Goal: Use online tool/utility: Utilize a website feature to perform a specific function

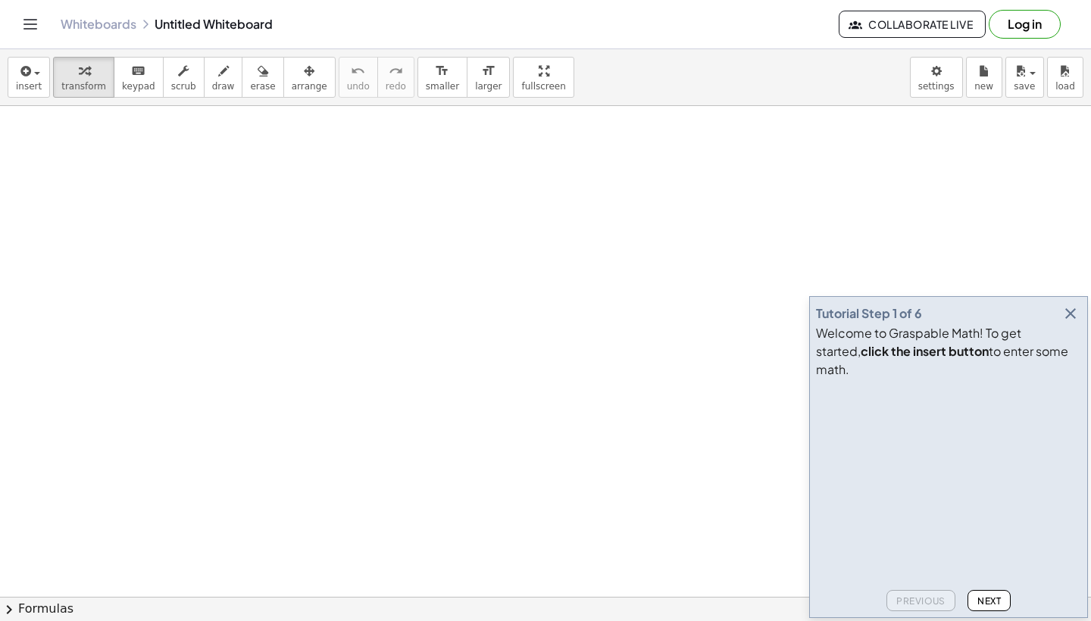
click at [1072, 323] on icon "button" at bounding box center [1070, 314] width 18 height 18
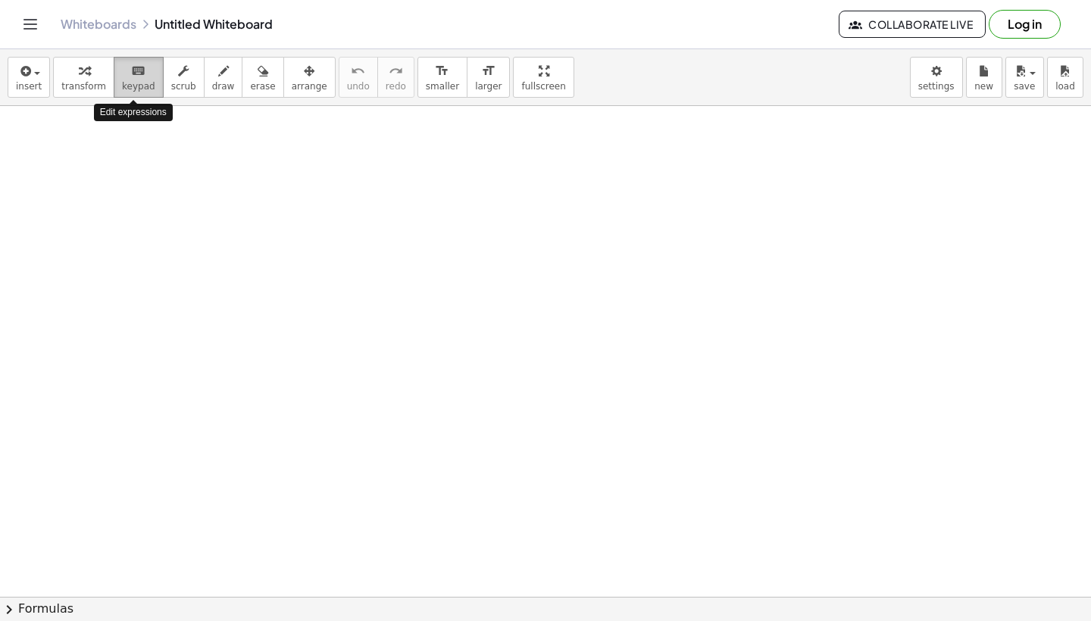
click at [123, 82] on span "keypad" at bounding box center [138, 86] width 33 height 11
click at [139, 86] on span "keypad" at bounding box center [138, 86] width 33 height 11
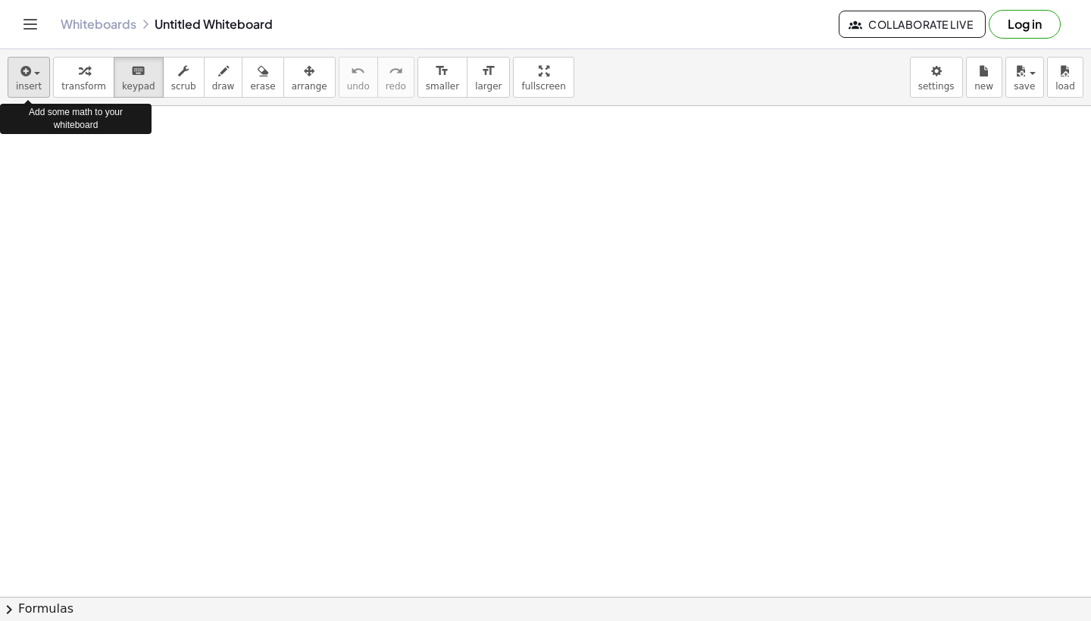
click at [30, 71] on icon "button" at bounding box center [24, 71] width 14 height 18
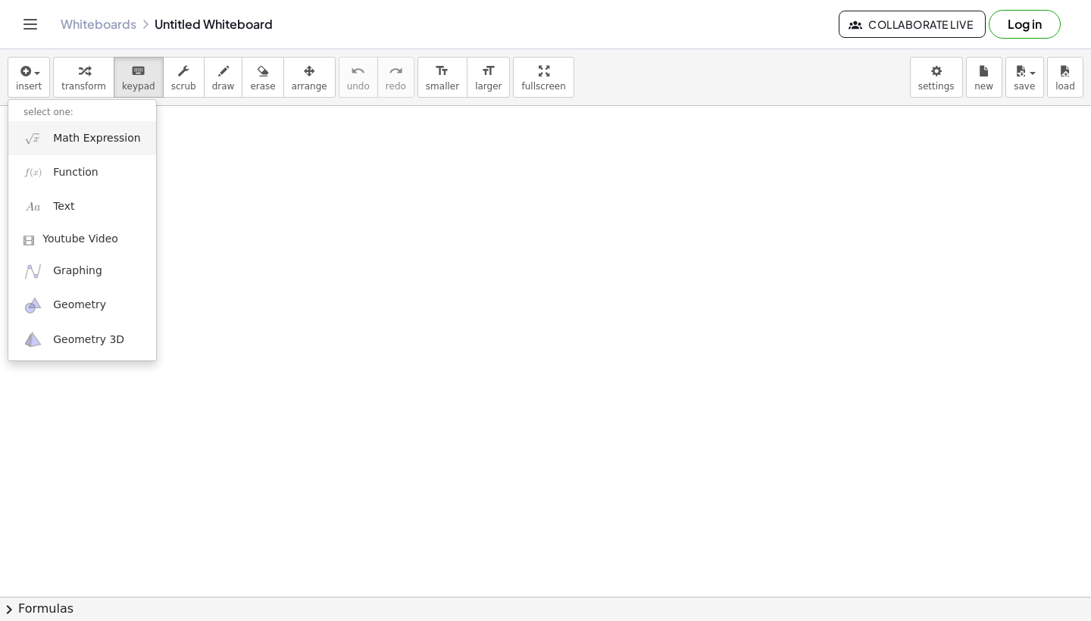
click at [67, 145] on span "Math Expression" at bounding box center [96, 138] width 87 height 15
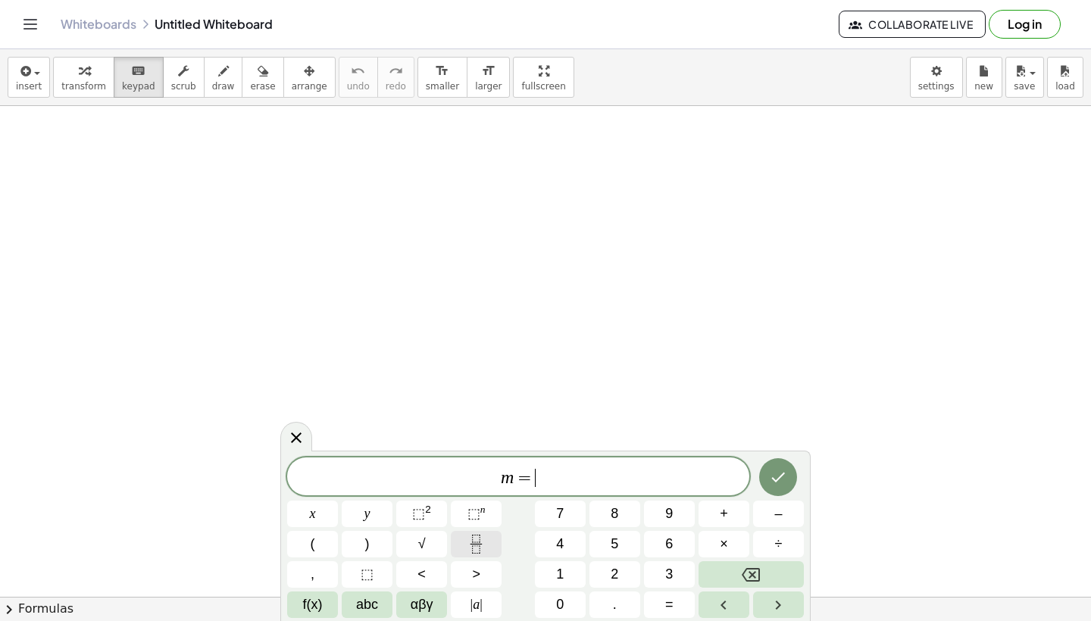
click at [486, 531] on button "Fraction" at bounding box center [476, 544] width 51 height 27
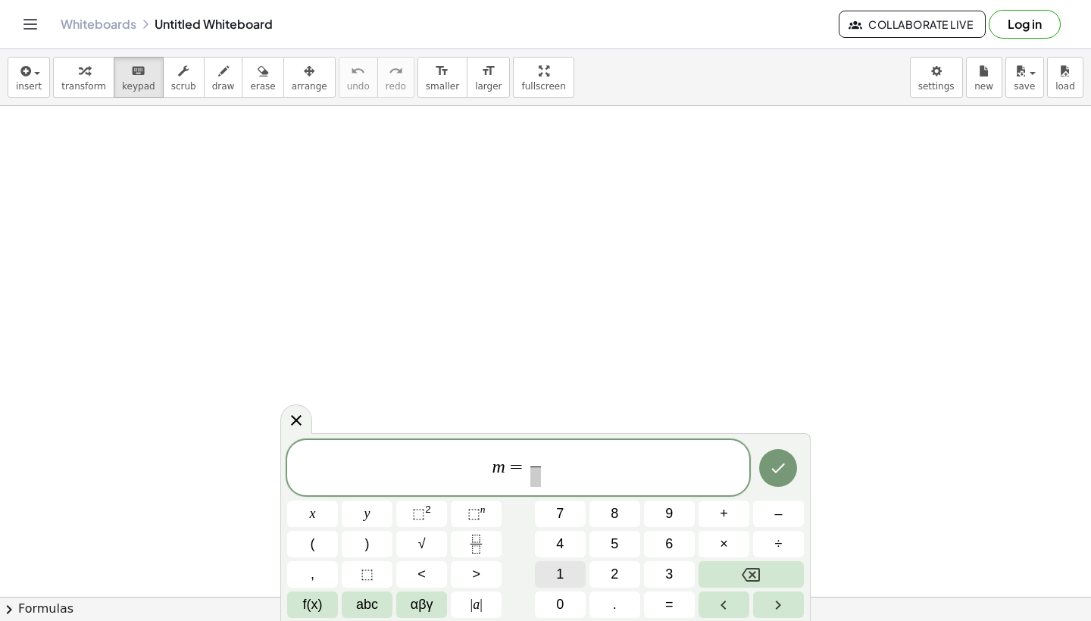
click at [573, 576] on button "1" at bounding box center [560, 574] width 51 height 27
click at [535, 480] on span "​" at bounding box center [535, 477] width 11 height 20
click at [657, 573] on button "3" at bounding box center [669, 574] width 51 height 27
click at [768, 511] on button "–" at bounding box center [778, 514] width 51 height 27
click at [753, 575] on icon "Backspace" at bounding box center [751, 575] width 18 height 14
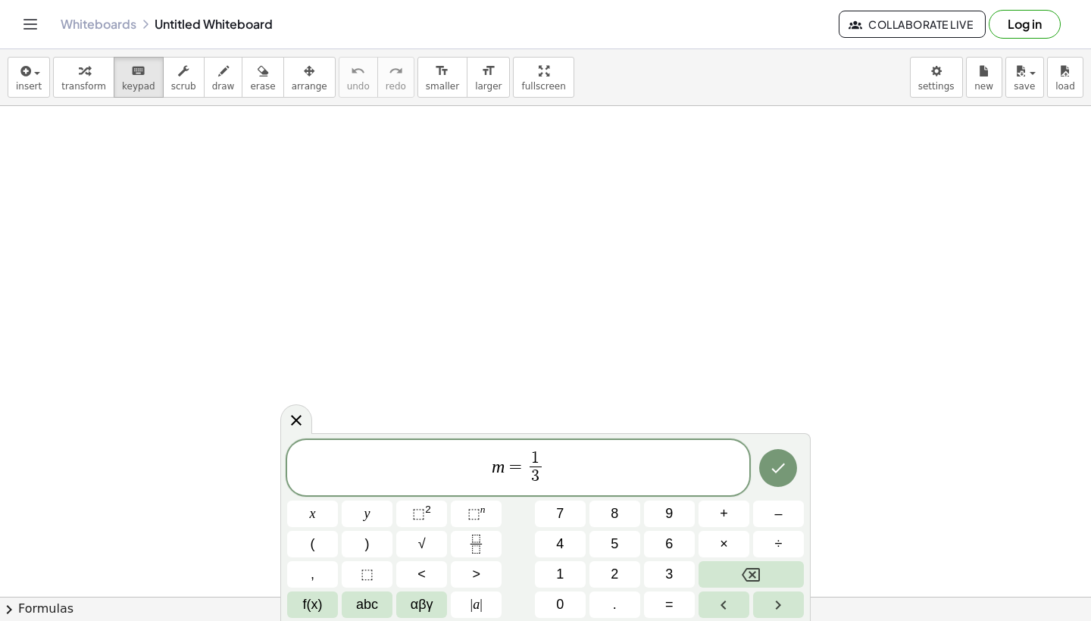
click at [568, 465] on span "m = 1 3 ​ ​" at bounding box center [518, 469] width 462 height 40
click at [786, 518] on button "–" at bounding box center [778, 514] width 51 height 27
click at [485, 546] on icon "Fraction" at bounding box center [476, 544] width 19 height 19
click at [624, 543] on button "5" at bounding box center [614, 544] width 51 height 27
click at [558, 477] on span at bounding box center [555, 477] width 11 height 20
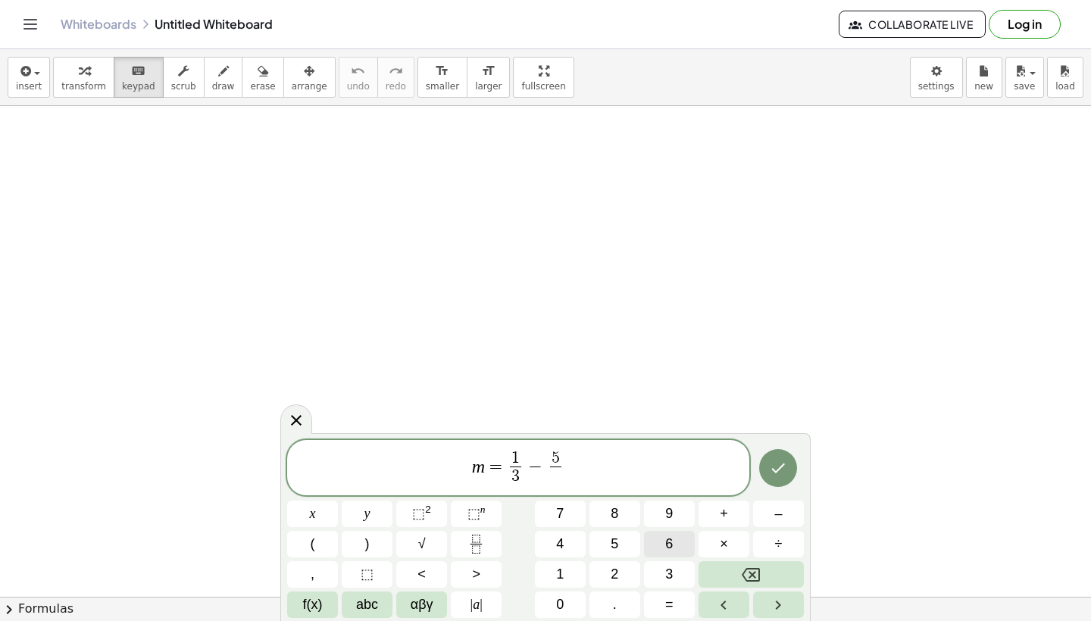
click at [677, 551] on button "6" at bounding box center [669, 544] width 51 height 27
click at [769, 482] on button "Done" at bounding box center [778, 468] width 38 height 38
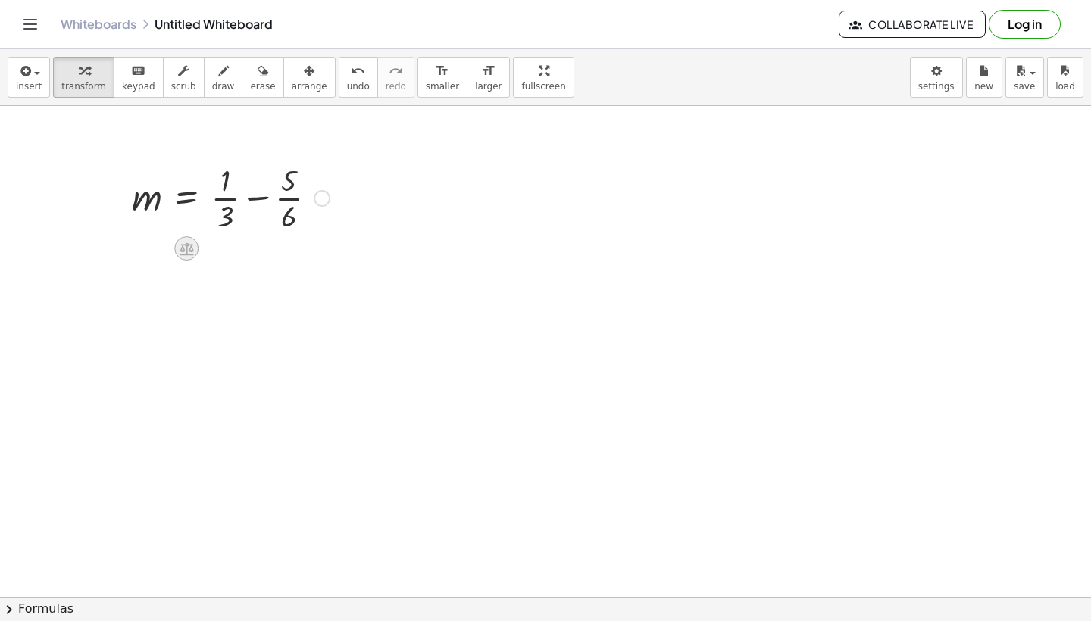
click at [191, 244] on icon at bounding box center [187, 248] width 14 height 13
click at [161, 249] on span "−" at bounding box center [156, 249] width 9 height 22
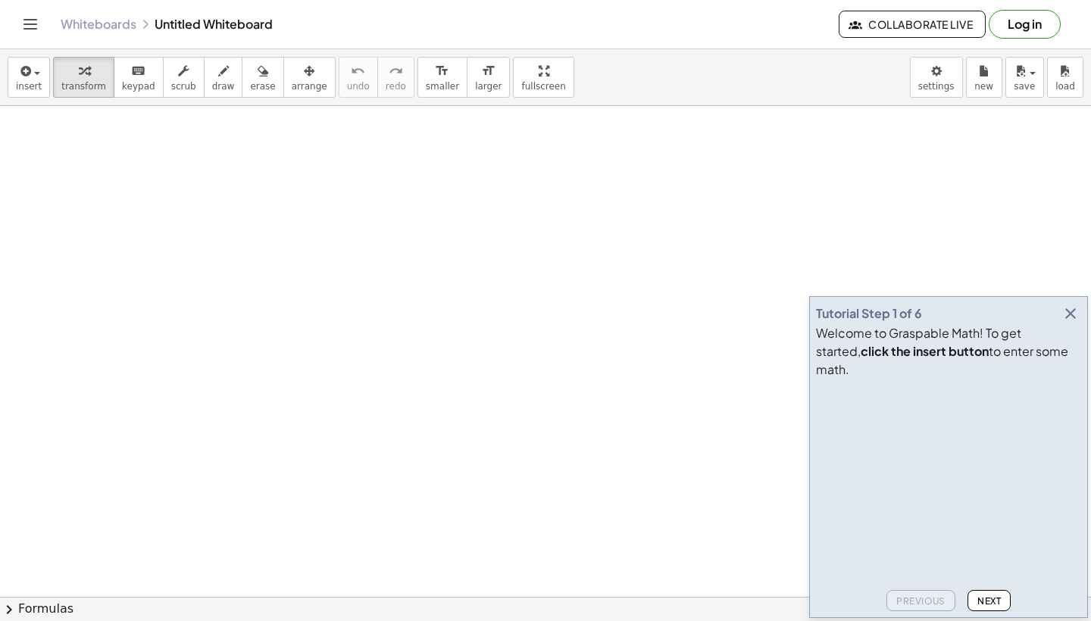
click at [1069, 323] on icon "button" at bounding box center [1070, 314] width 18 height 18
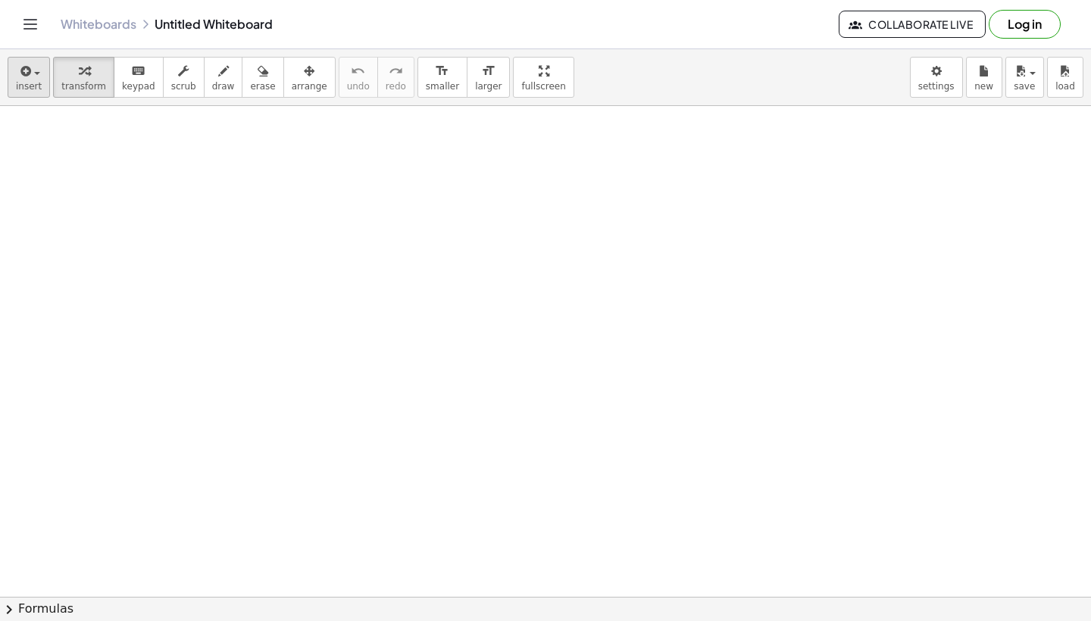
click at [18, 87] on span "insert" at bounding box center [29, 86] width 26 height 11
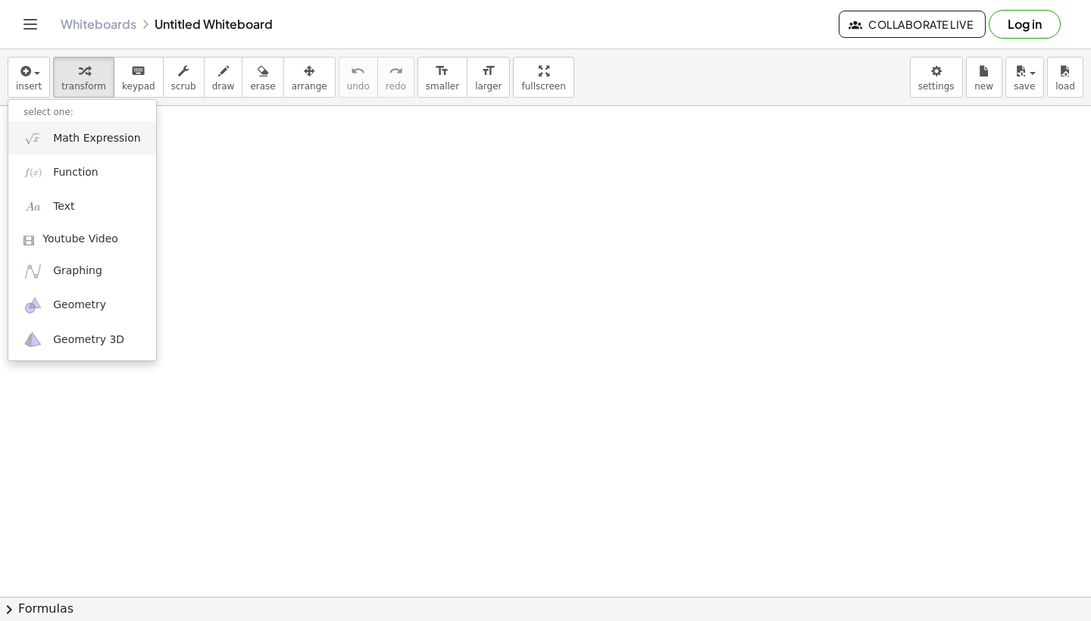
click at [98, 142] on span "Math Expression" at bounding box center [96, 138] width 87 height 15
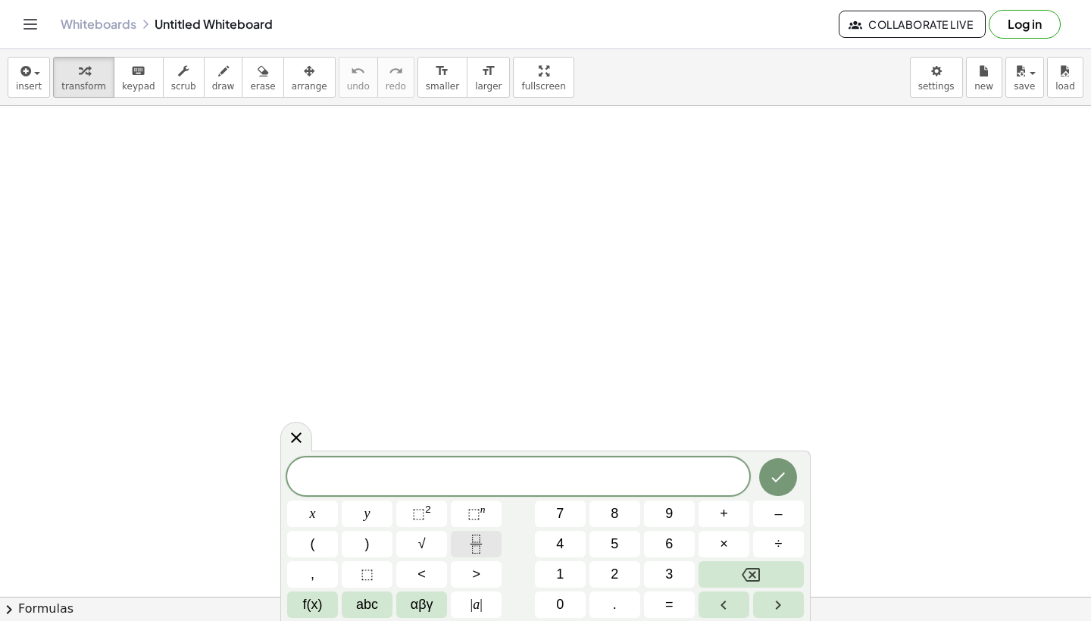
click at [475, 545] on icon "Fraction" at bounding box center [476, 544] width 19 height 19
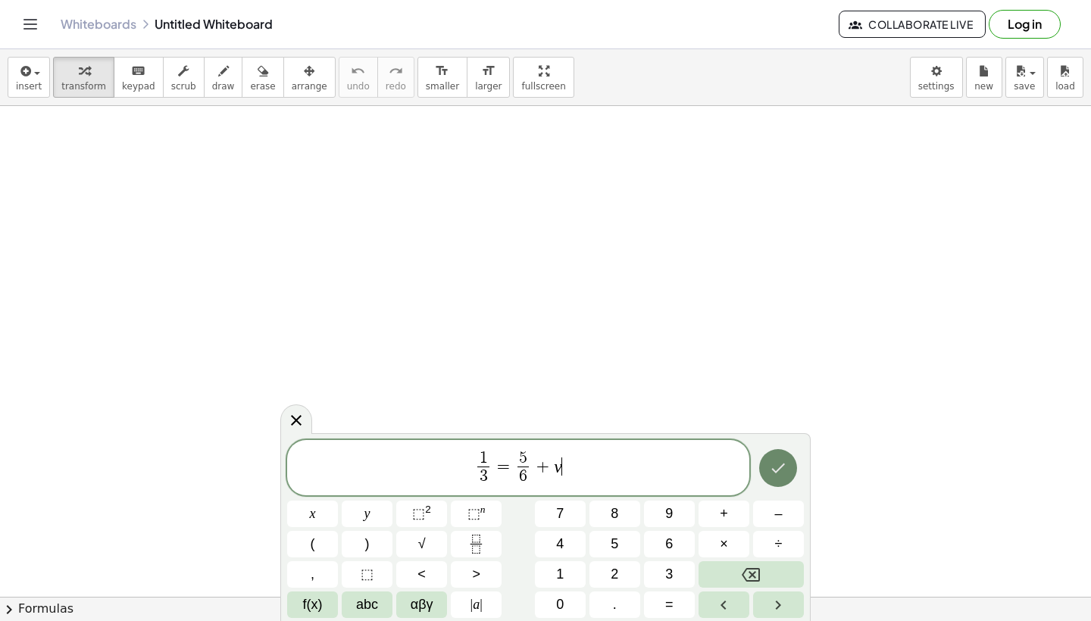
click at [783, 458] on button "Done" at bounding box center [778, 468] width 38 height 38
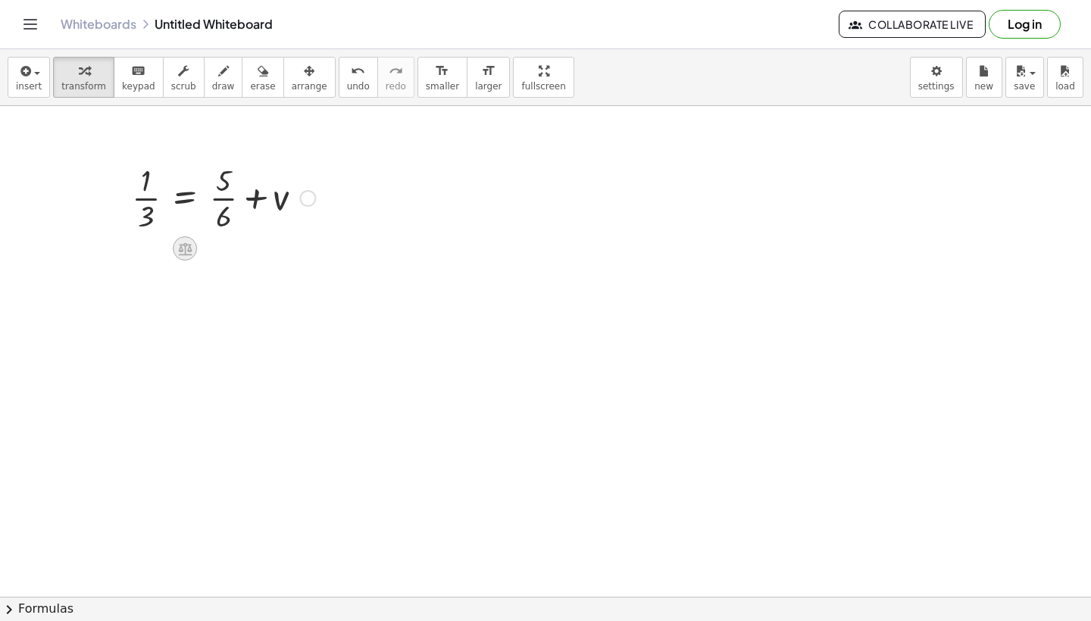
click at [183, 257] on icon at bounding box center [185, 249] width 16 height 16
click at [155, 249] on span "−" at bounding box center [154, 249] width 9 height 22
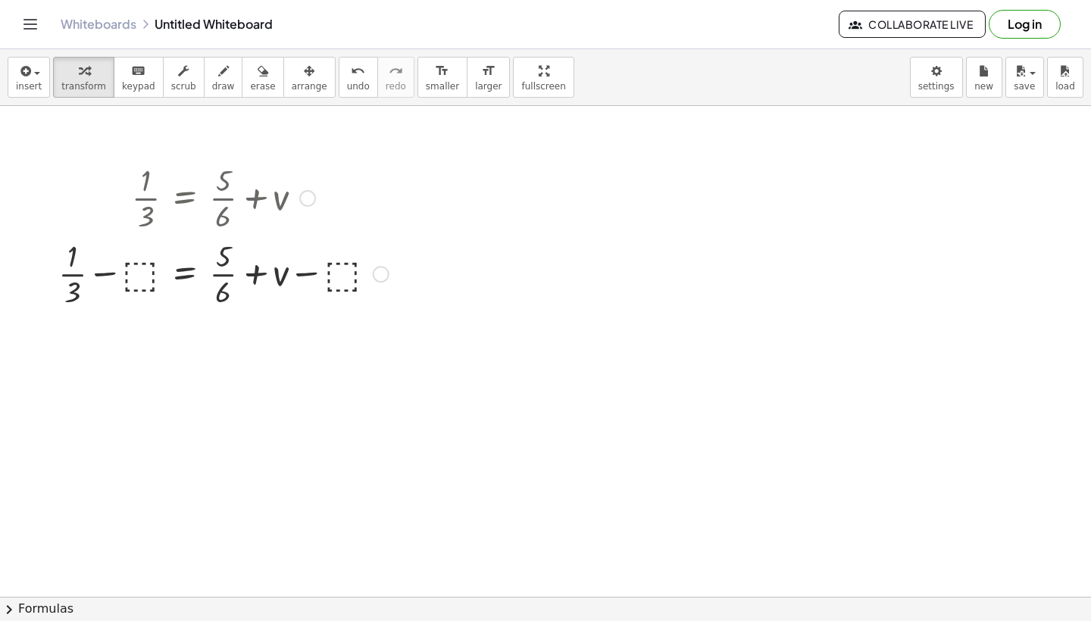
click at [140, 283] on div at bounding box center [223, 273] width 345 height 76
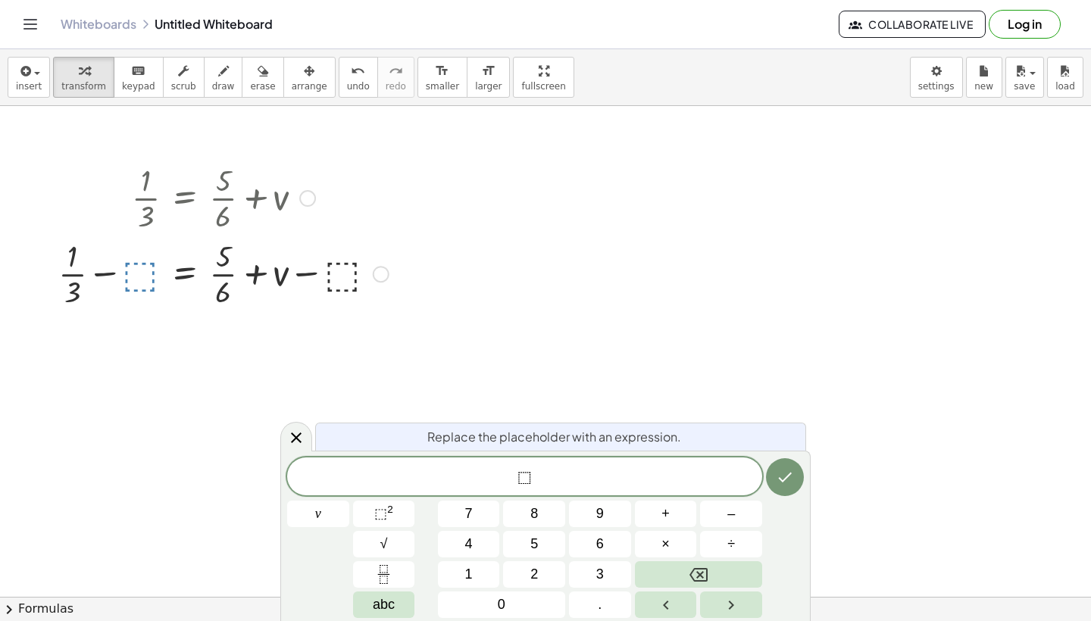
click at [245, 196] on div at bounding box center [223, 197] width 345 height 76
click at [351, 75] on icon "undo" at bounding box center [358, 71] width 14 height 18
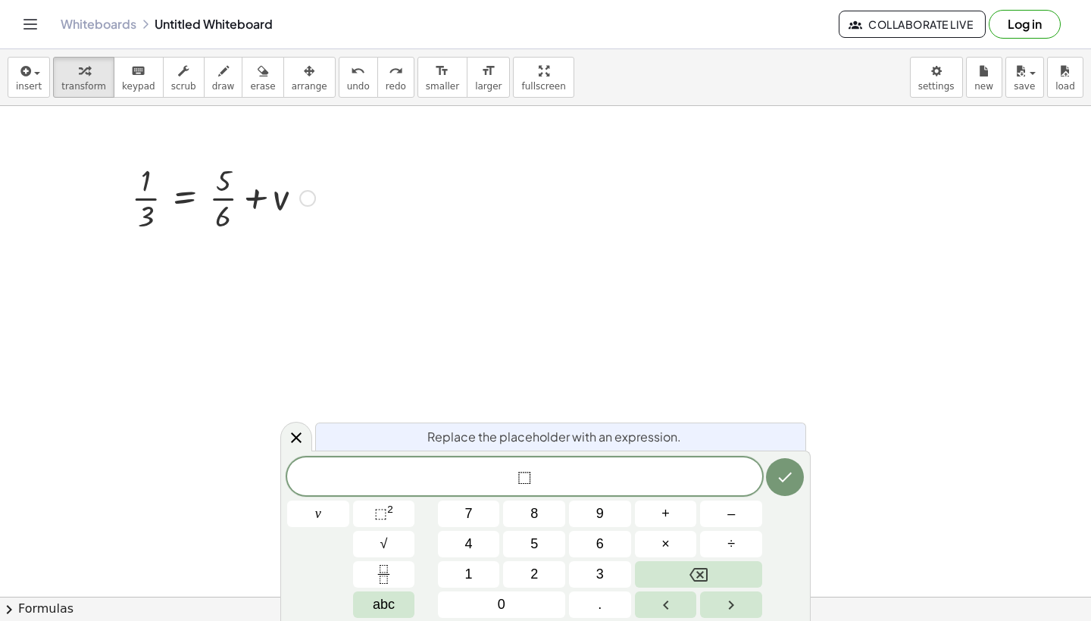
click at [252, 199] on div at bounding box center [223, 197] width 345 height 76
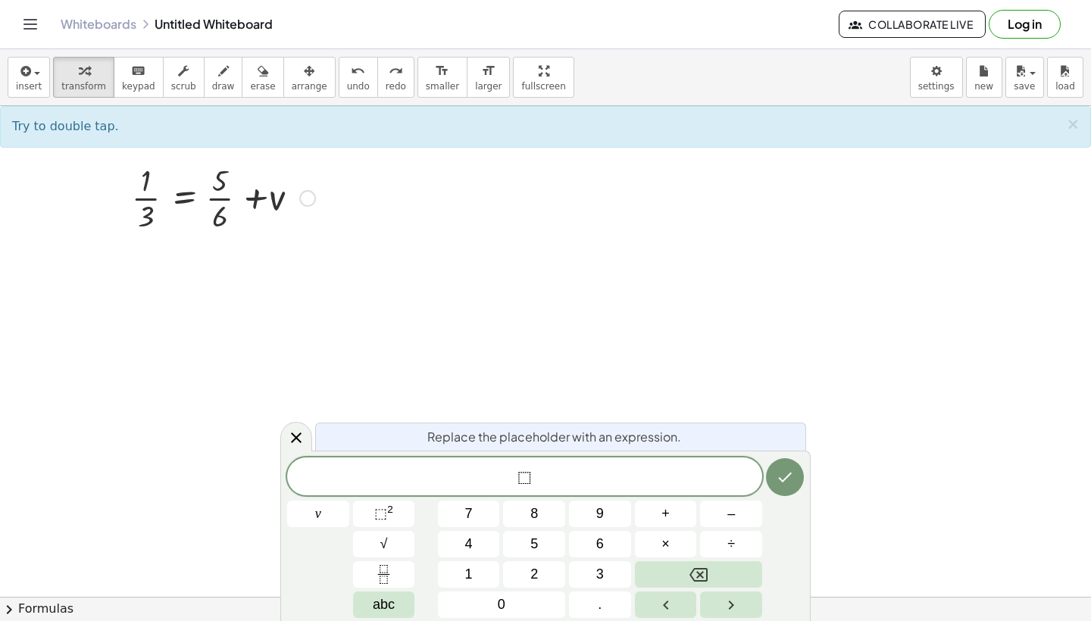
click at [252, 199] on div at bounding box center [223, 197] width 345 height 76
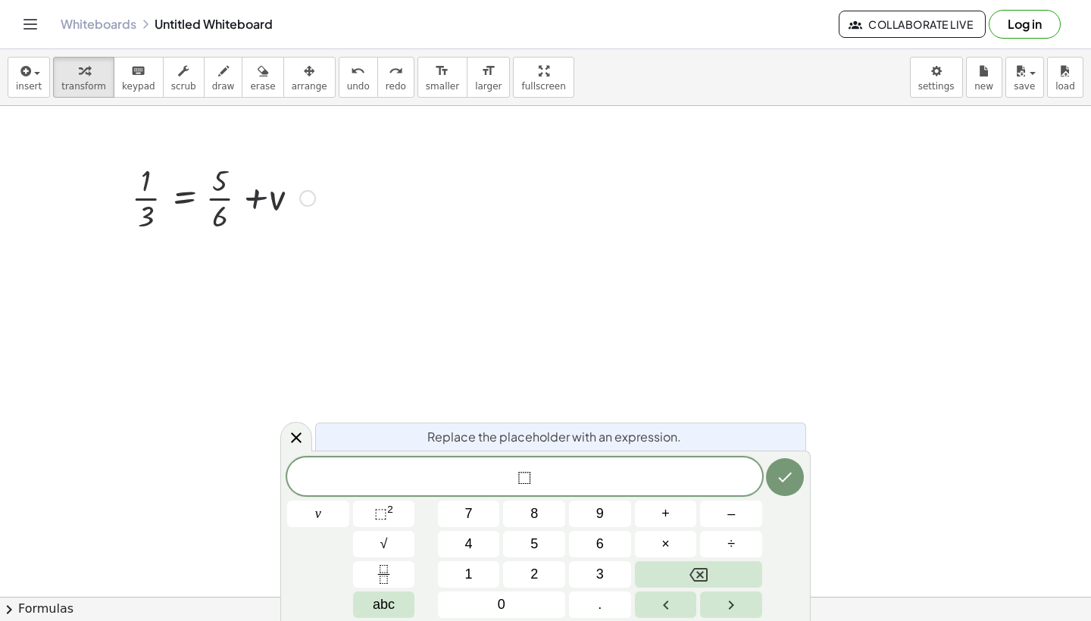
click at [252, 199] on div at bounding box center [223, 197] width 345 height 76
click at [294, 433] on icon at bounding box center [296, 438] width 18 height 18
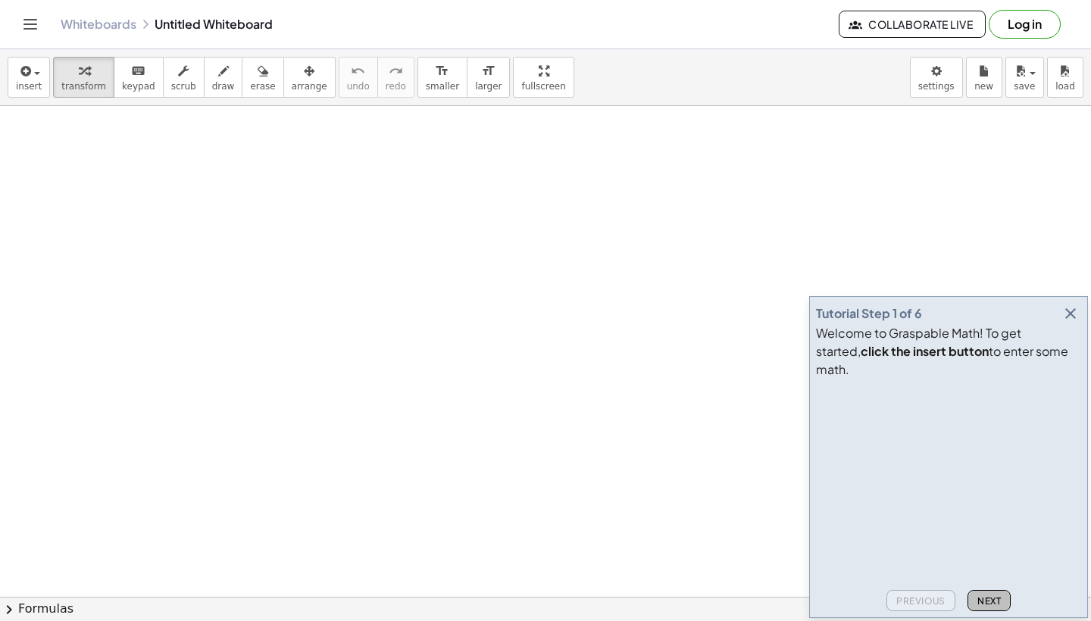
click at [987, 607] on button "Next" at bounding box center [989, 600] width 43 height 21
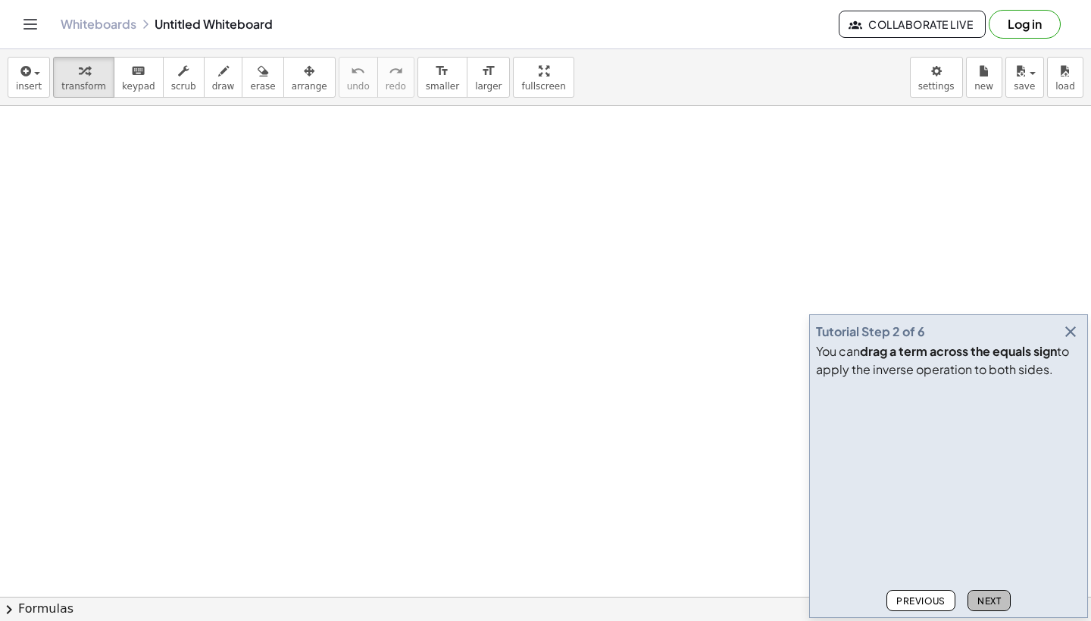
click at [986, 606] on span "Next" at bounding box center [988, 601] width 23 height 11
click at [986, 605] on span "Next" at bounding box center [988, 601] width 23 height 11
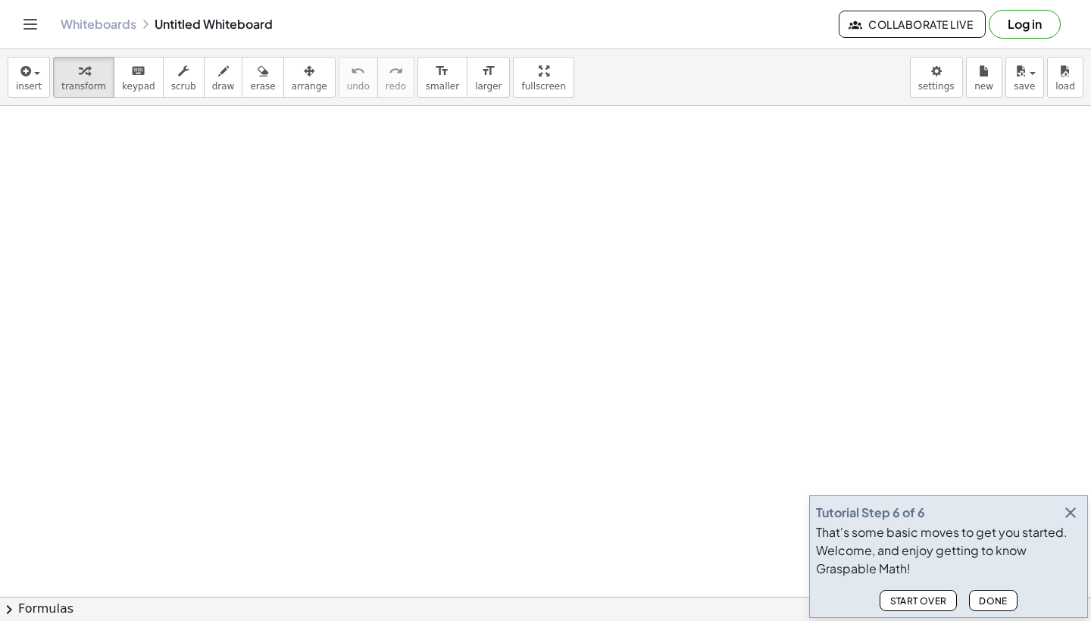
click at [986, 605] on span "Done" at bounding box center [993, 601] width 29 height 11
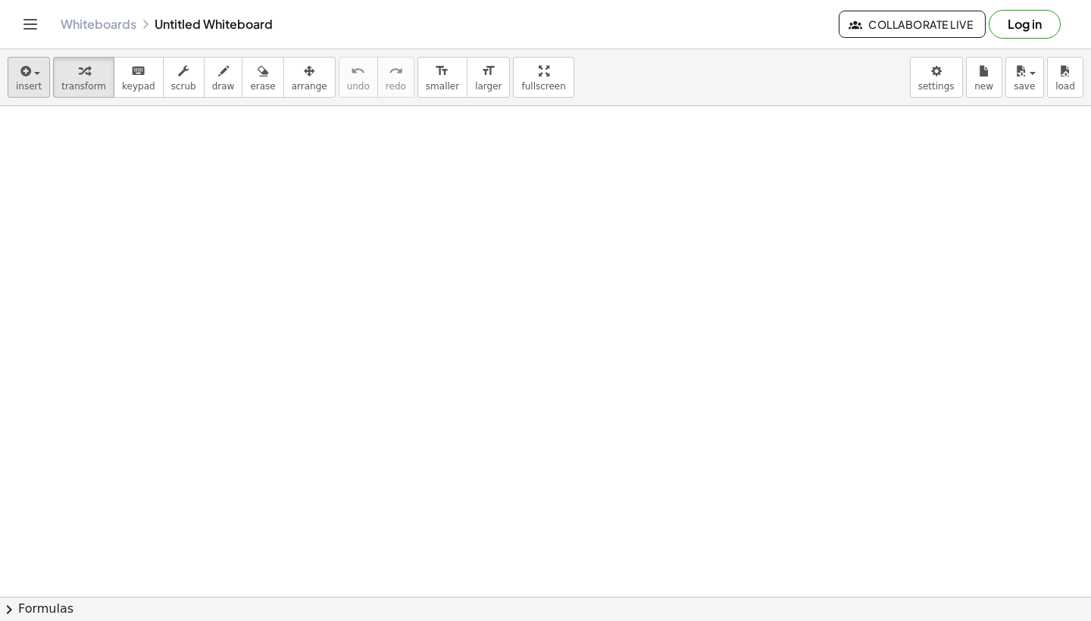
click at [25, 73] on icon "button" at bounding box center [24, 71] width 14 height 18
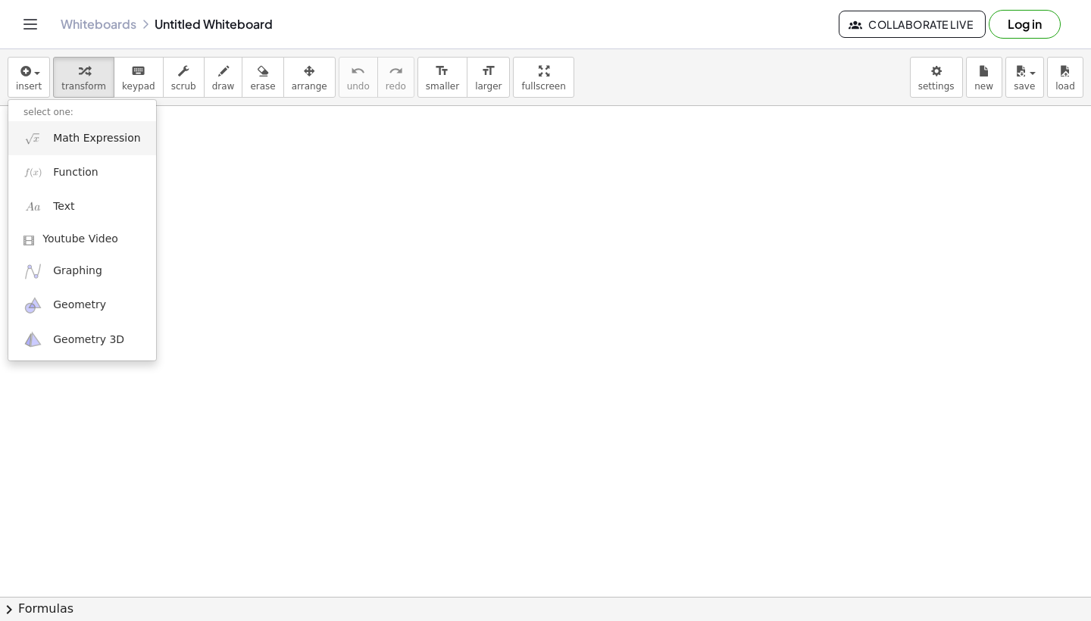
click at [78, 139] on span "Math Expression" at bounding box center [96, 138] width 87 height 15
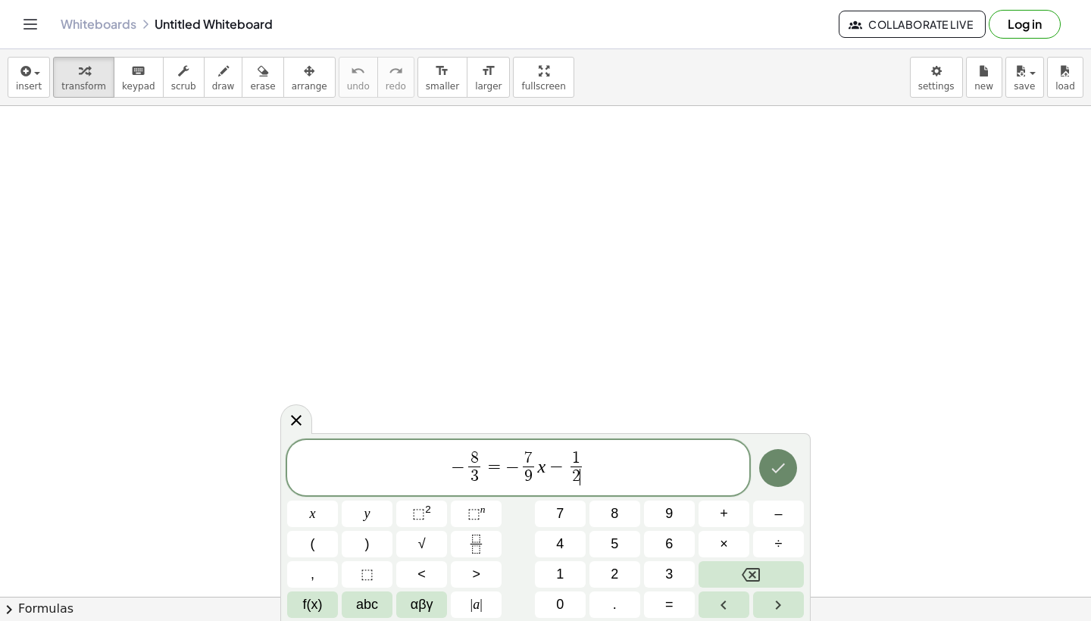
click at [768, 469] on button "Done" at bounding box center [778, 468] width 38 height 38
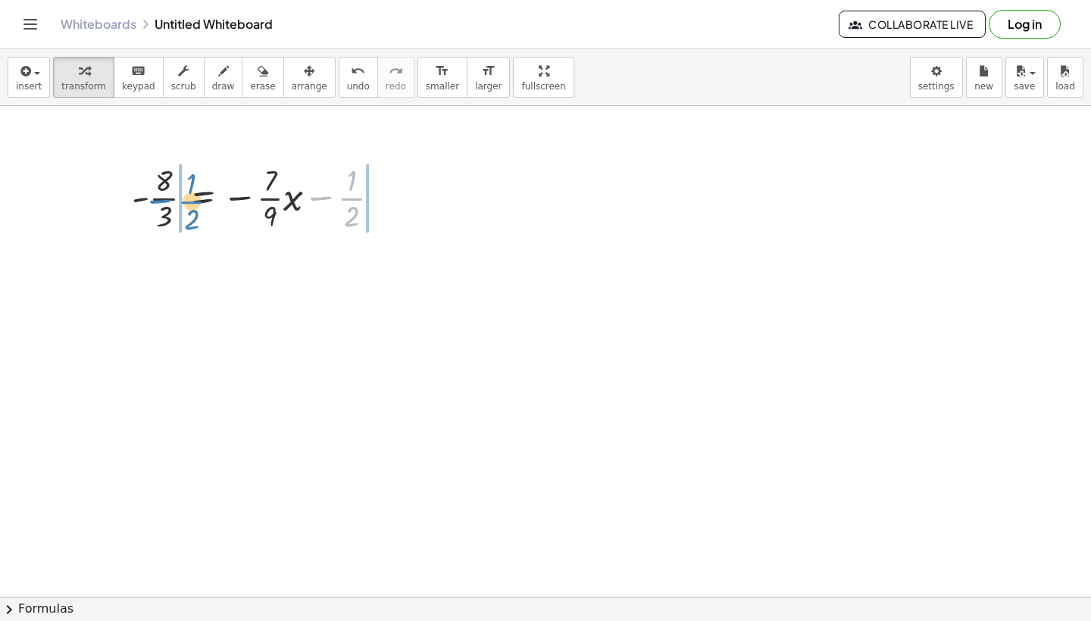
drag, startPoint x: 349, startPoint y: 199, endPoint x: 189, endPoint y: 202, distance: 159.1
click at [189, 202] on div at bounding box center [262, 197] width 276 height 76
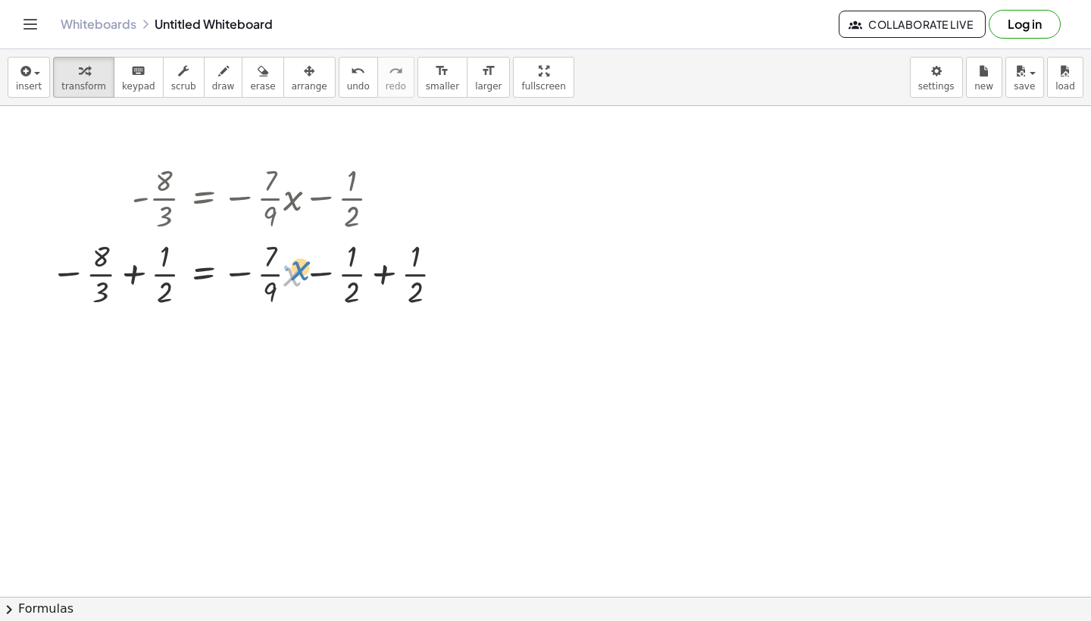
drag, startPoint x: 289, startPoint y: 277, endPoint x: 291, endPoint y: 265, distance: 12.2
click at [291, 265] on div at bounding box center [250, 273] width 414 height 76
click at [208, 317] on icon at bounding box center [203, 325] width 16 height 16
click at [232, 323] on span "÷" at bounding box center [234, 325] width 8 height 22
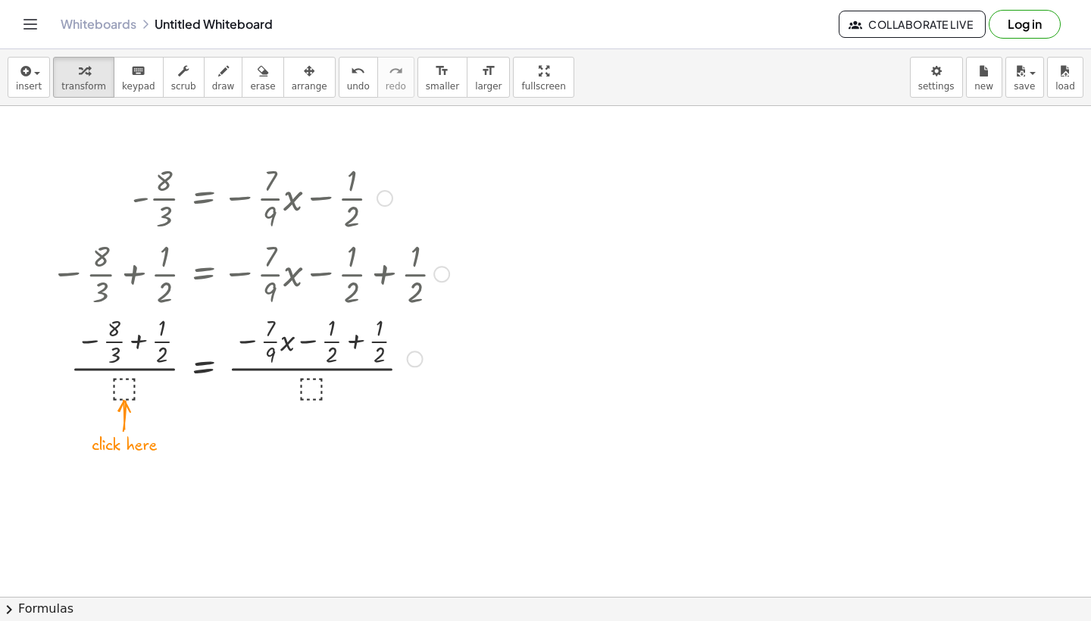
click at [121, 385] on div at bounding box center [250, 358] width 414 height 94
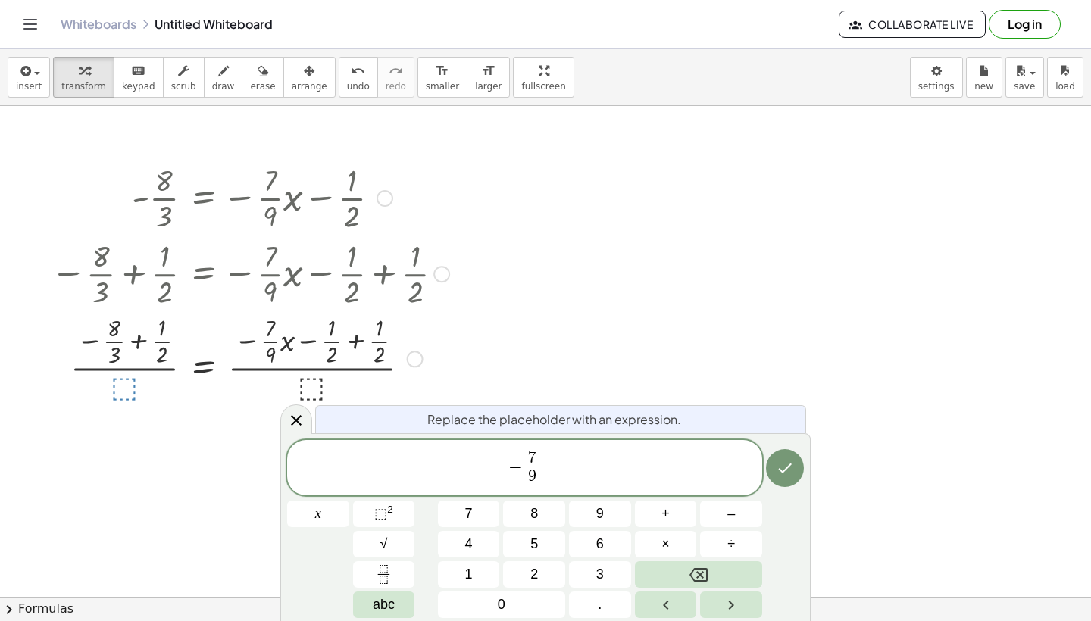
click at [783, 444] on div at bounding box center [785, 469] width 38 height 58
click at [784, 455] on button "Done" at bounding box center [785, 468] width 38 height 38
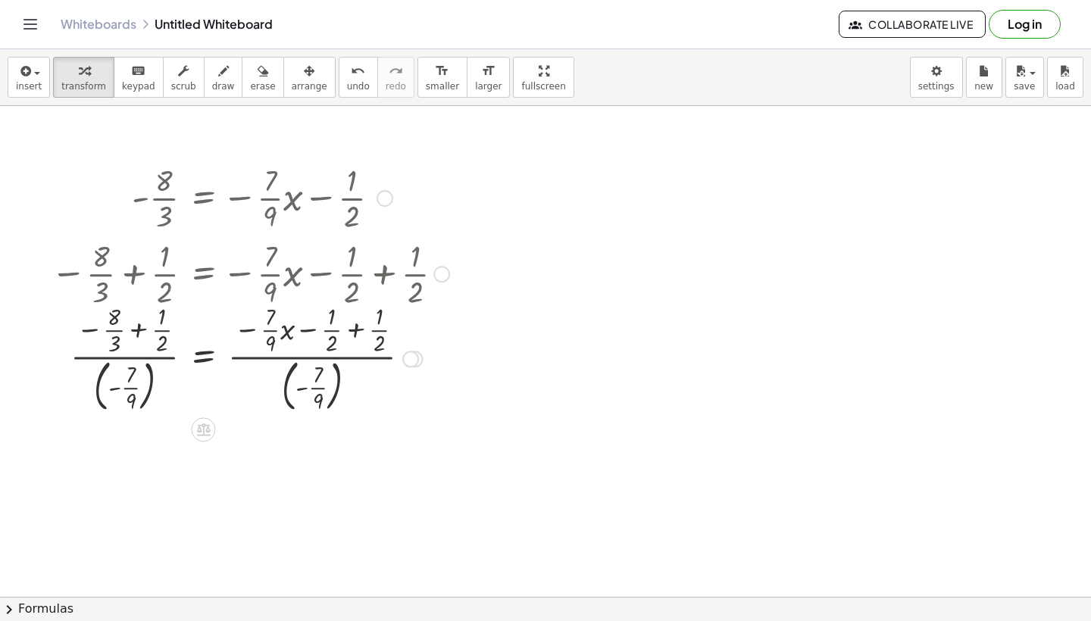
click at [263, 385] on div at bounding box center [250, 357] width 414 height 117
